Goal: Check status

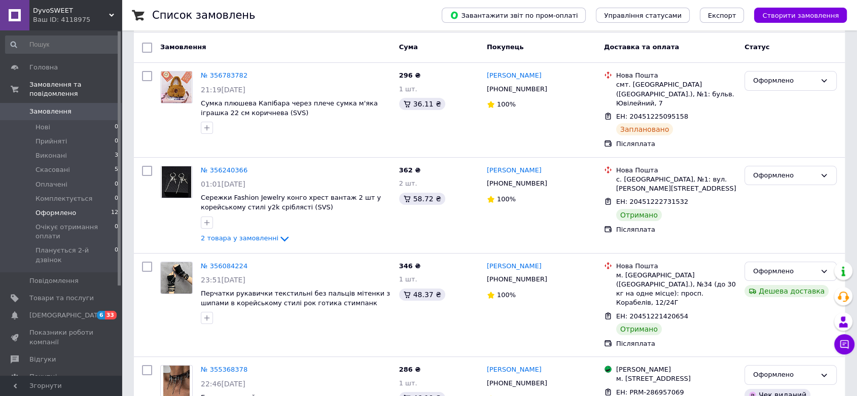
scroll to position [225, 0]
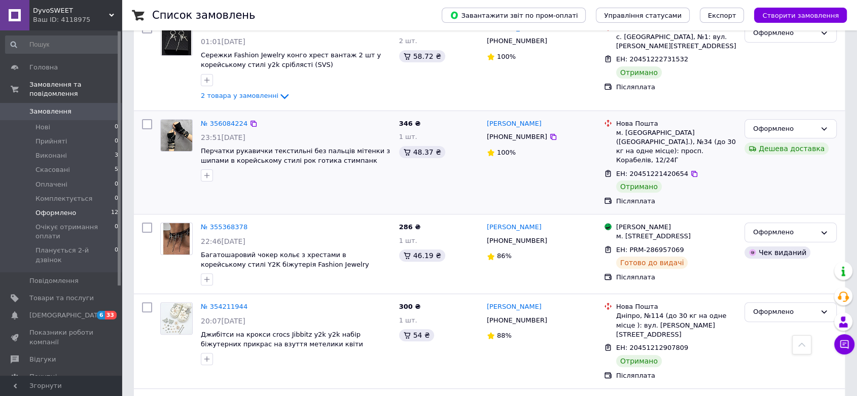
click at [381, 132] on div "23:51[DATE]" at bounding box center [296, 137] width 190 height 10
click at [419, 111] on div "№ 356084224 23:51[DATE] Перчатки рукавички текстильні без пальців мітенки з шип…" at bounding box center [489, 162] width 711 height 103
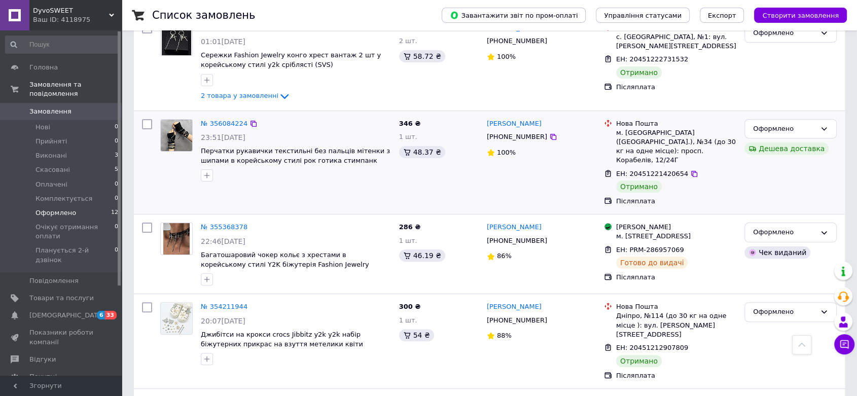
click at [419, 111] on div "№ 356084224 23:51[DATE] Перчатки рукавички текстильні без пальців мітенки з шип…" at bounding box center [489, 162] width 711 height 103
